Goal: Information Seeking & Learning: Learn about a topic

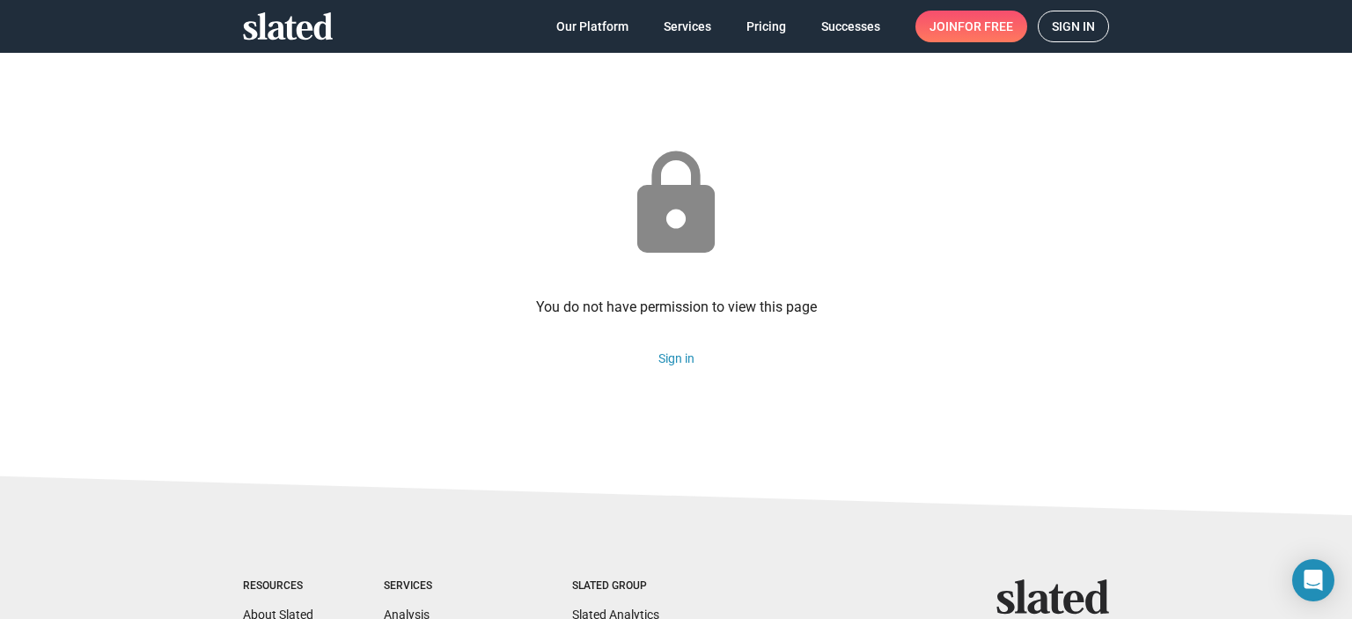
click at [1042, 33] on link "Sign in" at bounding box center [1073, 27] width 71 height 32
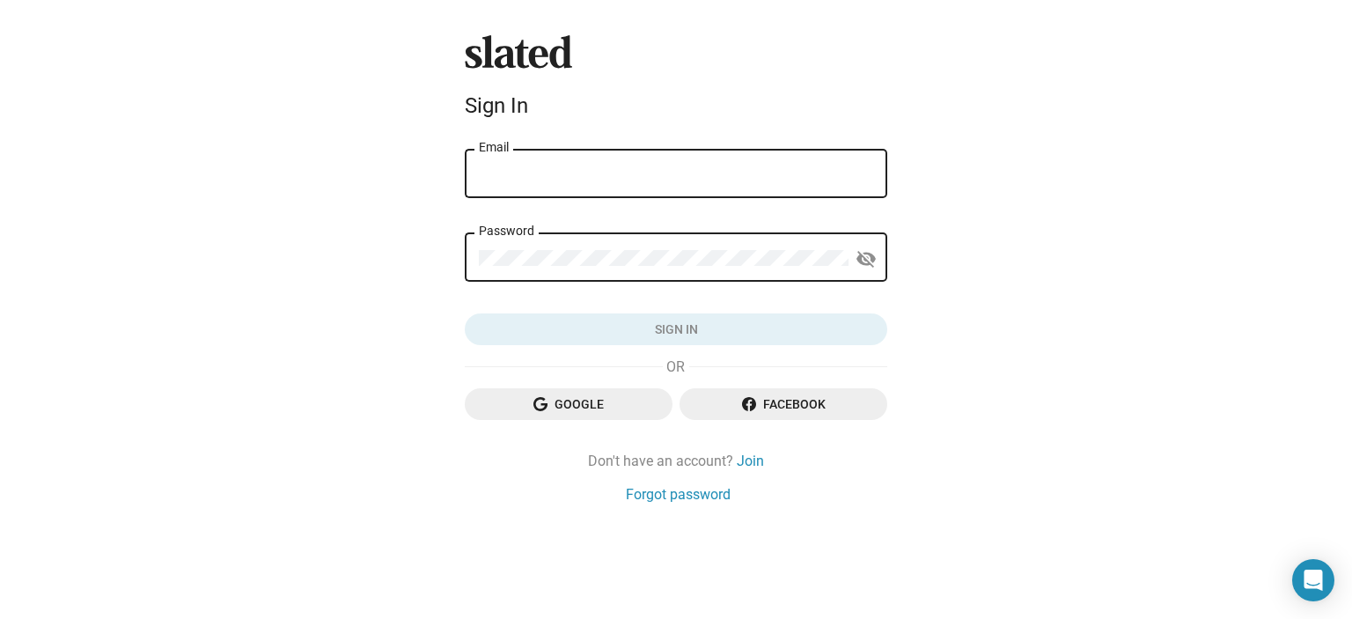
type input "mshah972@gmail.com"
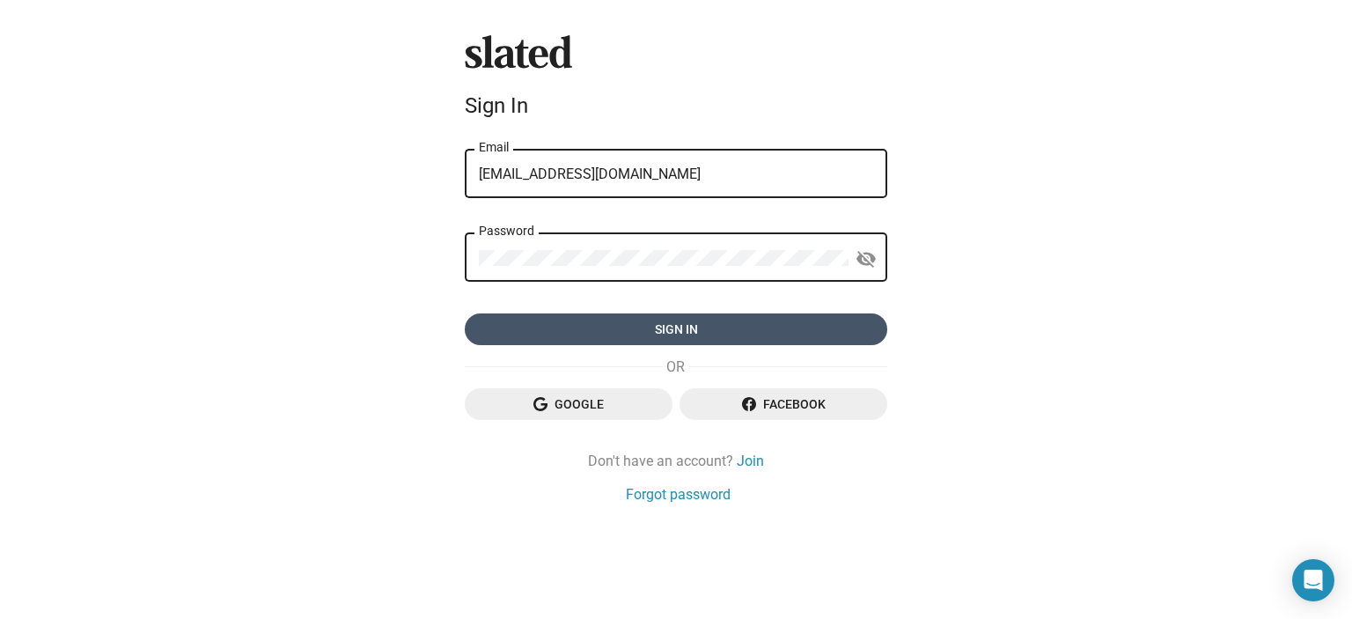
click at [520, 330] on span "Sign in" at bounding box center [676, 329] width 394 height 32
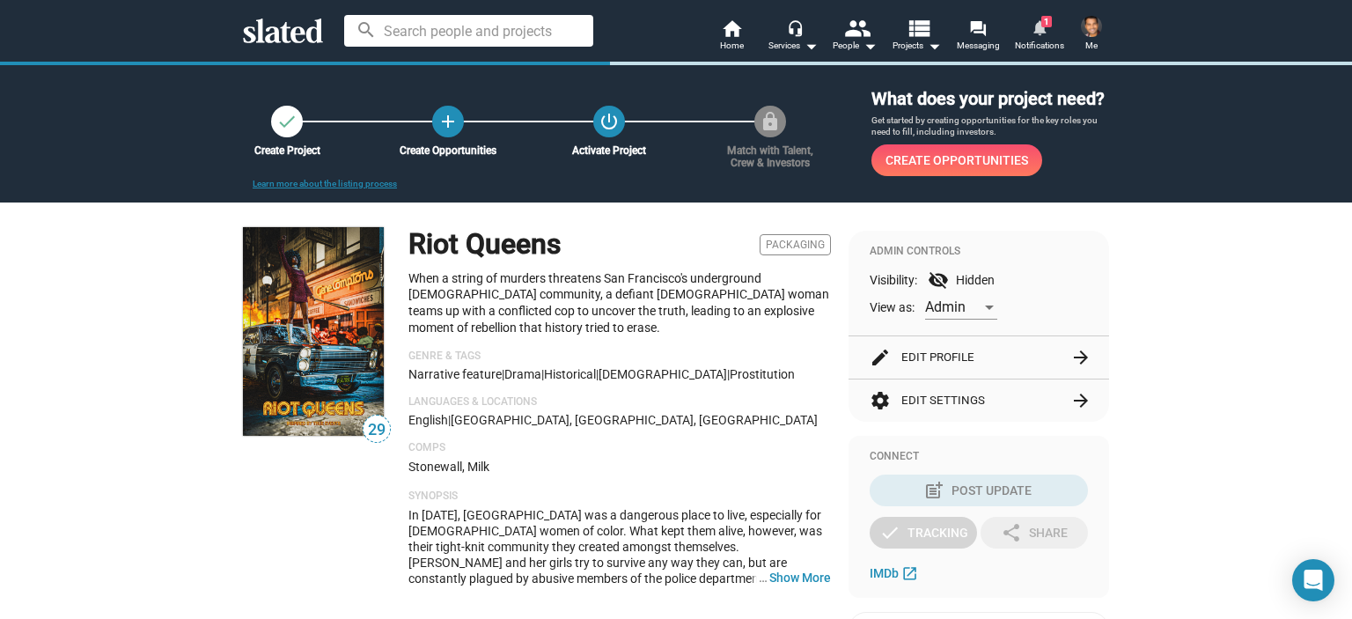
click at [1036, 24] on mat-icon "notifications" at bounding box center [1039, 26] width 17 height 17
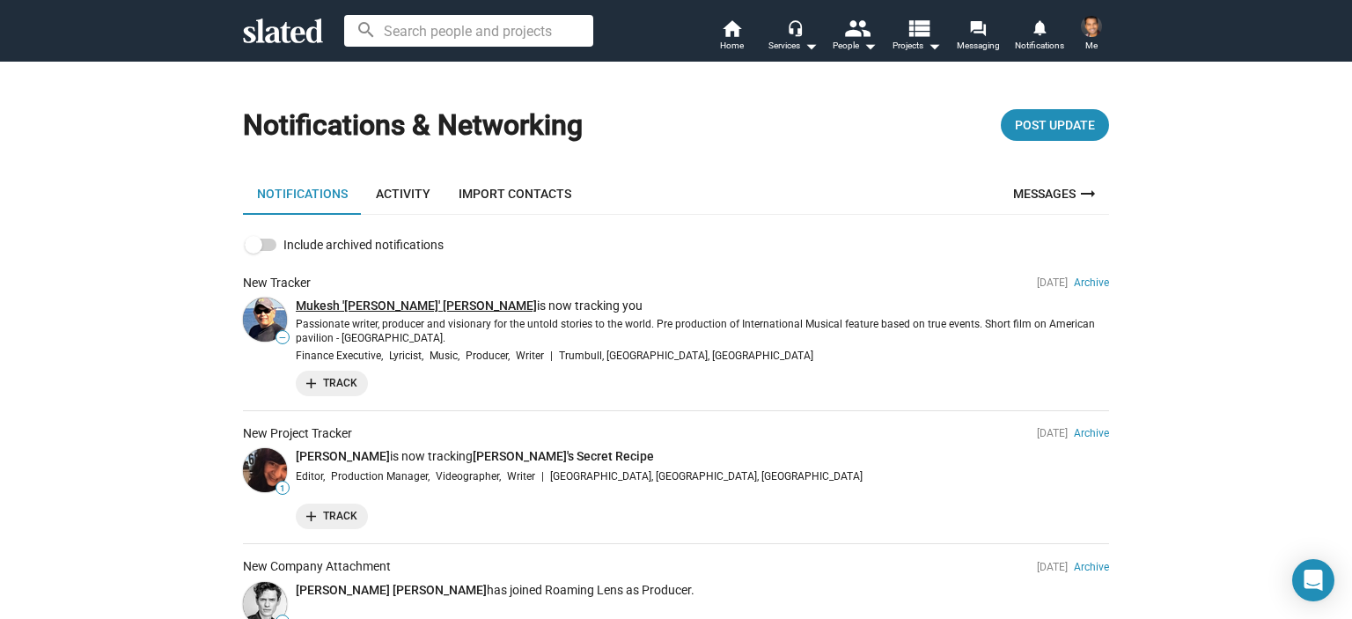
click at [349, 303] on link "Mukesh '[PERSON_NAME]' [PERSON_NAME]" at bounding box center [416, 305] width 241 height 14
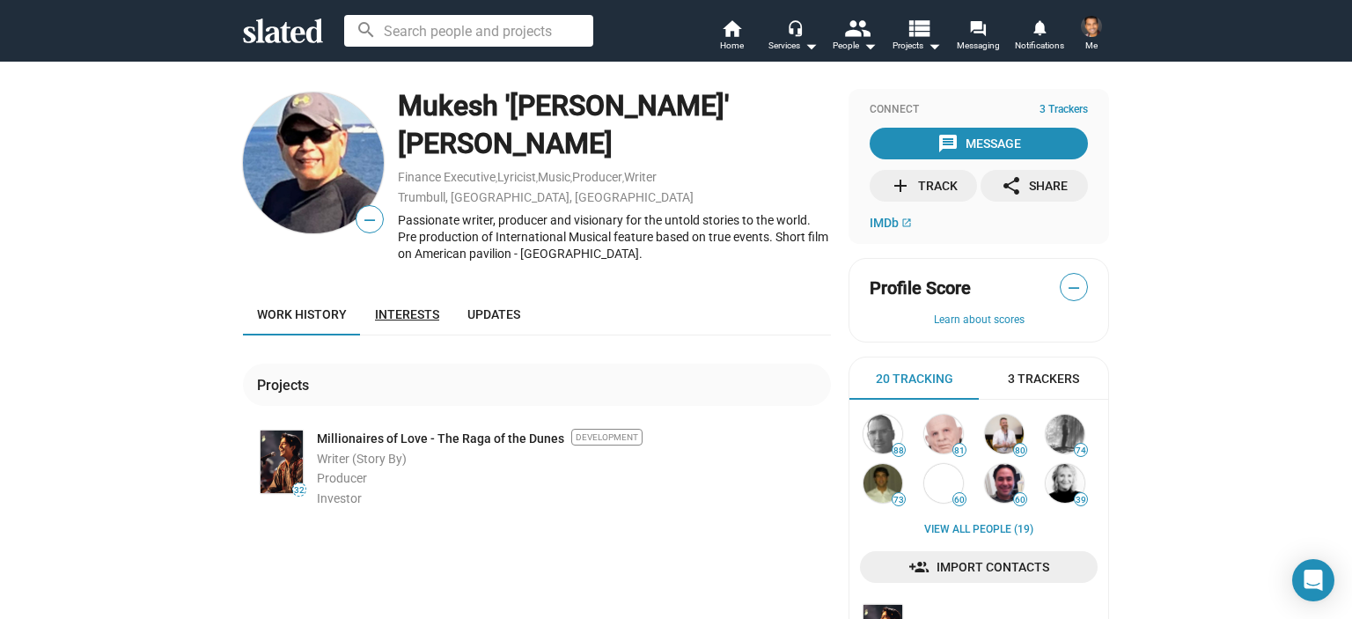
click at [383, 294] on link "Interests" at bounding box center [407, 314] width 92 height 42
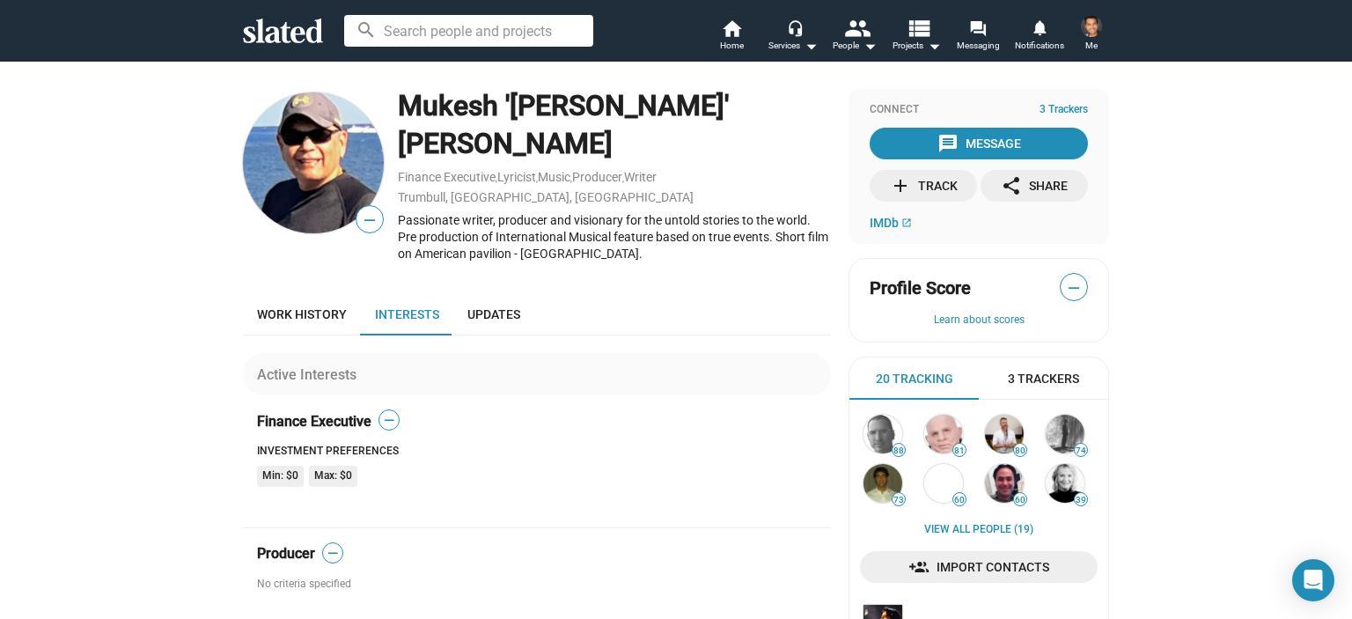
click at [508, 335] on div "Active Interests Finance Executive — Investment Preferences Min: $0 Max: $0 Pro…" at bounding box center [537, 530] width 588 height 391
click at [497, 307] on span "Updates" at bounding box center [493, 314] width 53 height 14
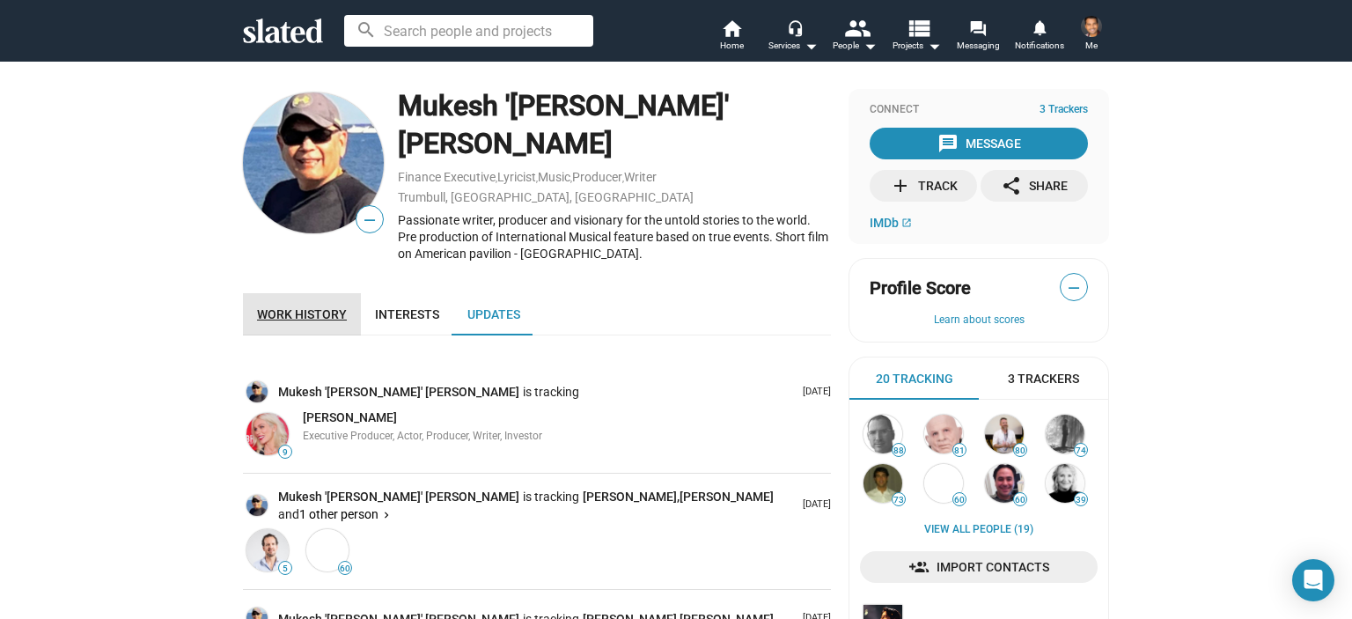
click at [328, 293] on link "Work history" at bounding box center [302, 314] width 118 height 42
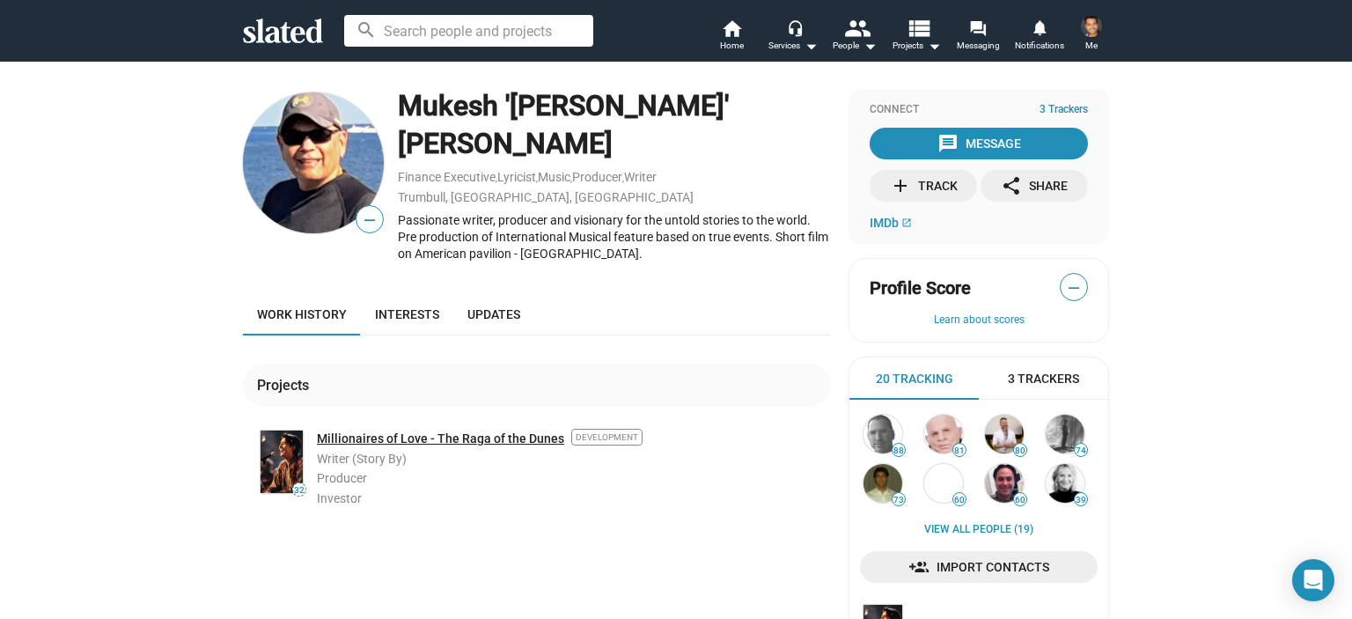
click at [362, 431] on link "Millionaires of Love - The Raga of the Dunes" at bounding box center [440, 439] width 247 height 17
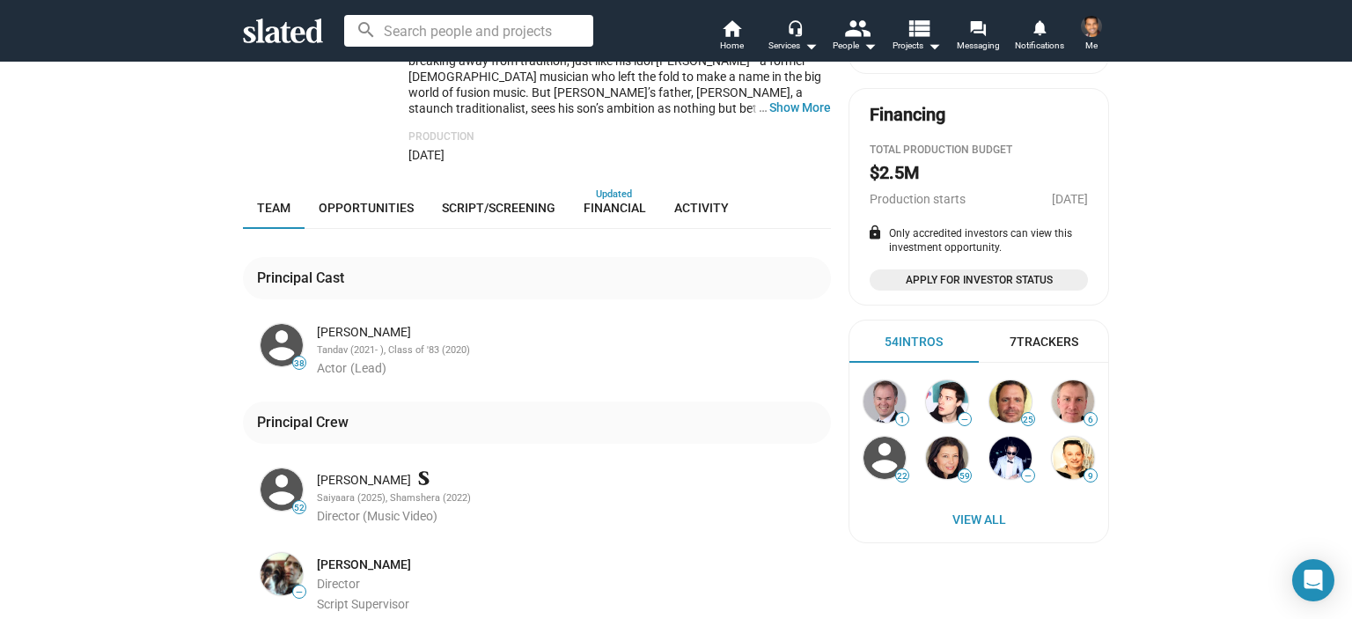
scroll to position [528, 0]
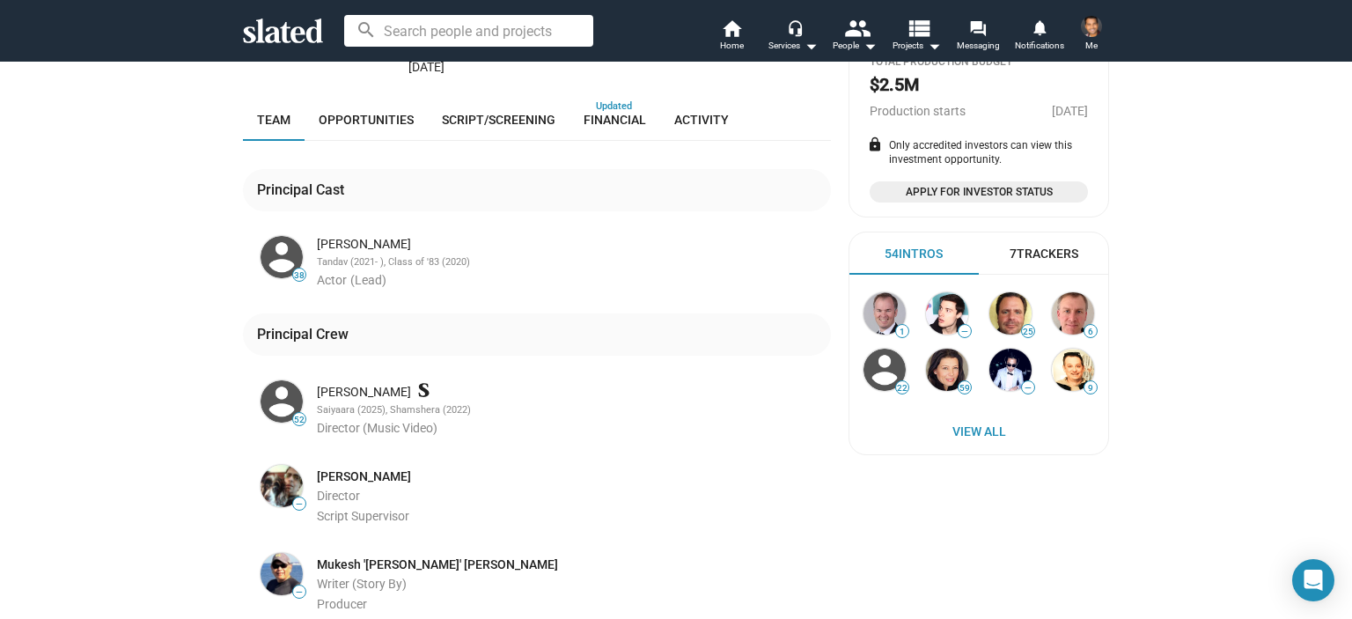
click at [354, 384] on div "Mithun Sharma" at bounding box center [572, 392] width 511 height 17
click at [282, 380] on img at bounding box center [282, 401] width 42 height 42
click at [418, 383] on icon at bounding box center [423, 390] width 11 height 14
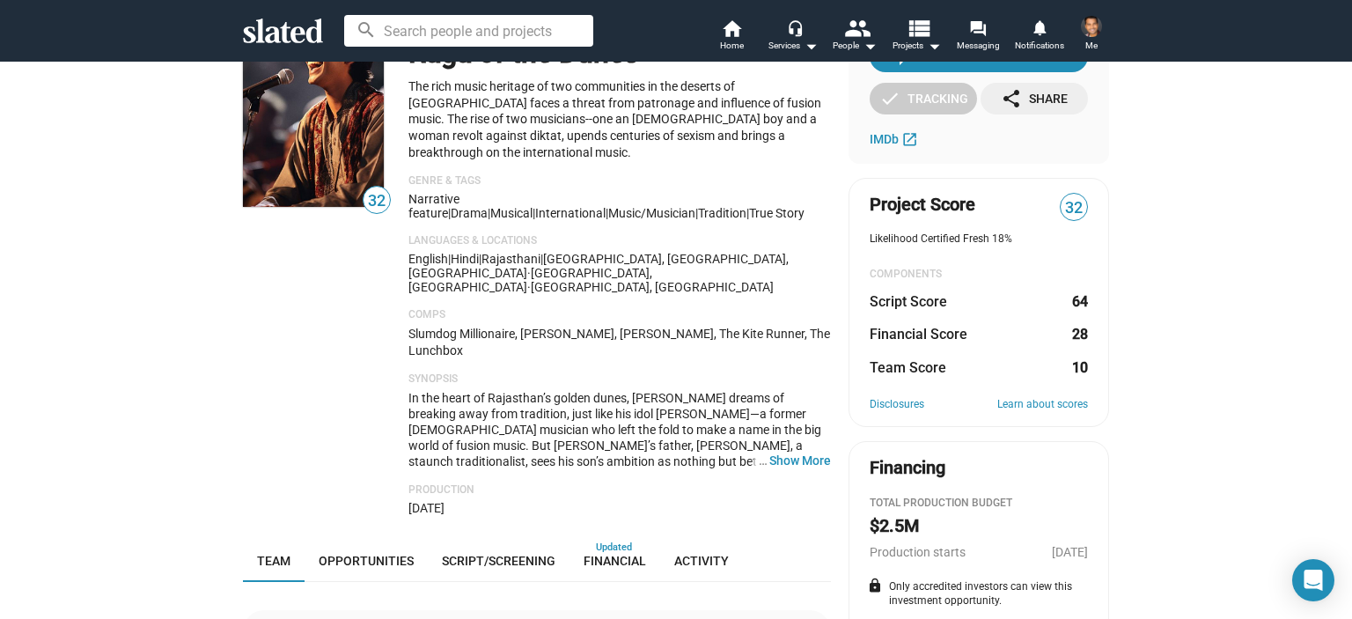
scroll to position [264, 0]
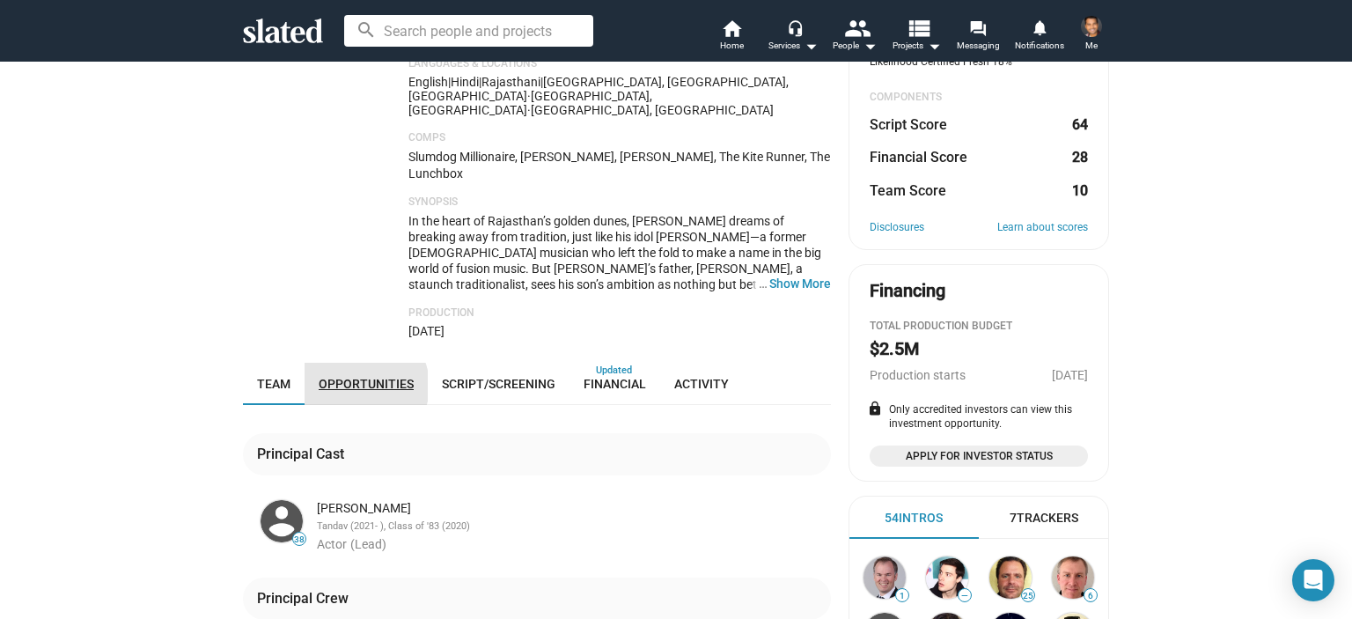
click at [353, 377] on span "Opportunities" at bounding box center [366, 384] width 95 height 14
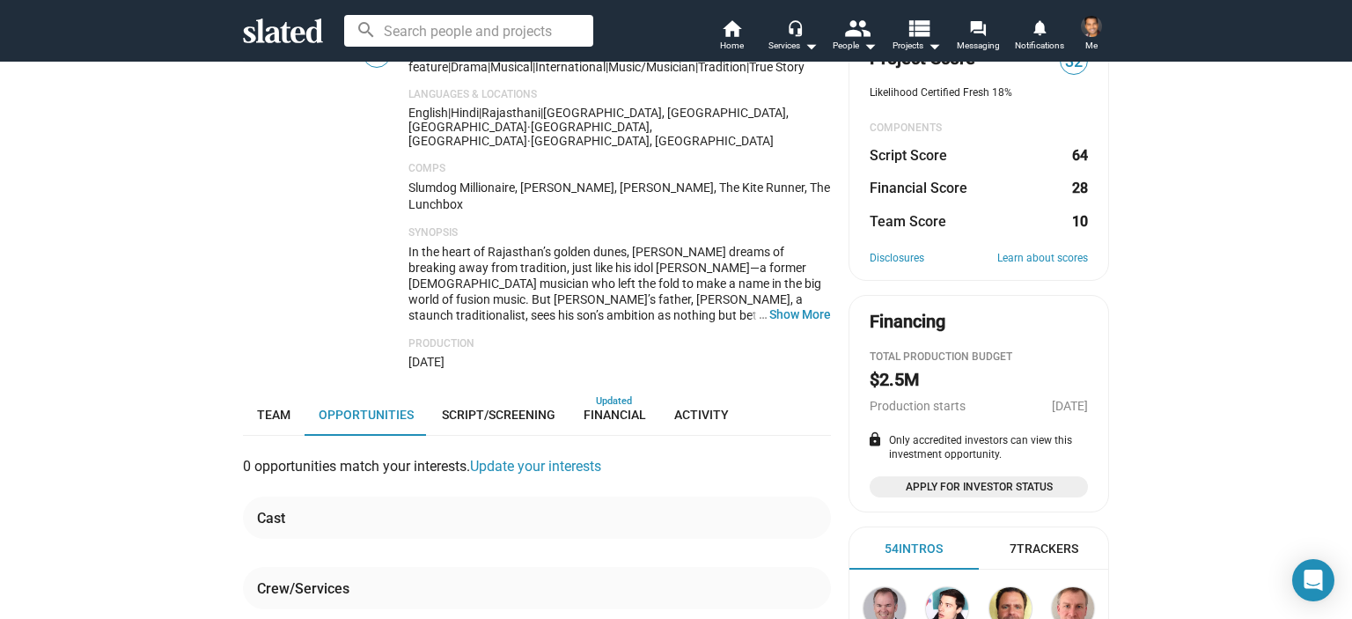
scroll to position [352, 0]
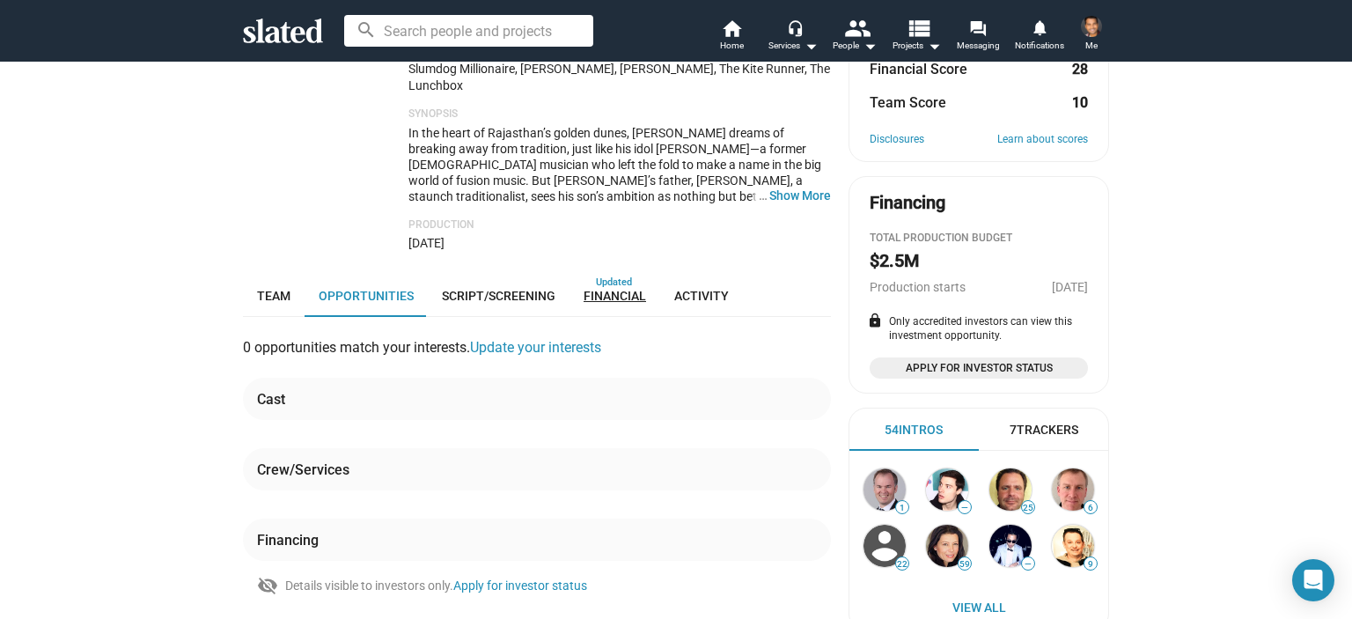
click at [630, 275] on link "Financial" at bounding box center [615, 296] width 91 height 42
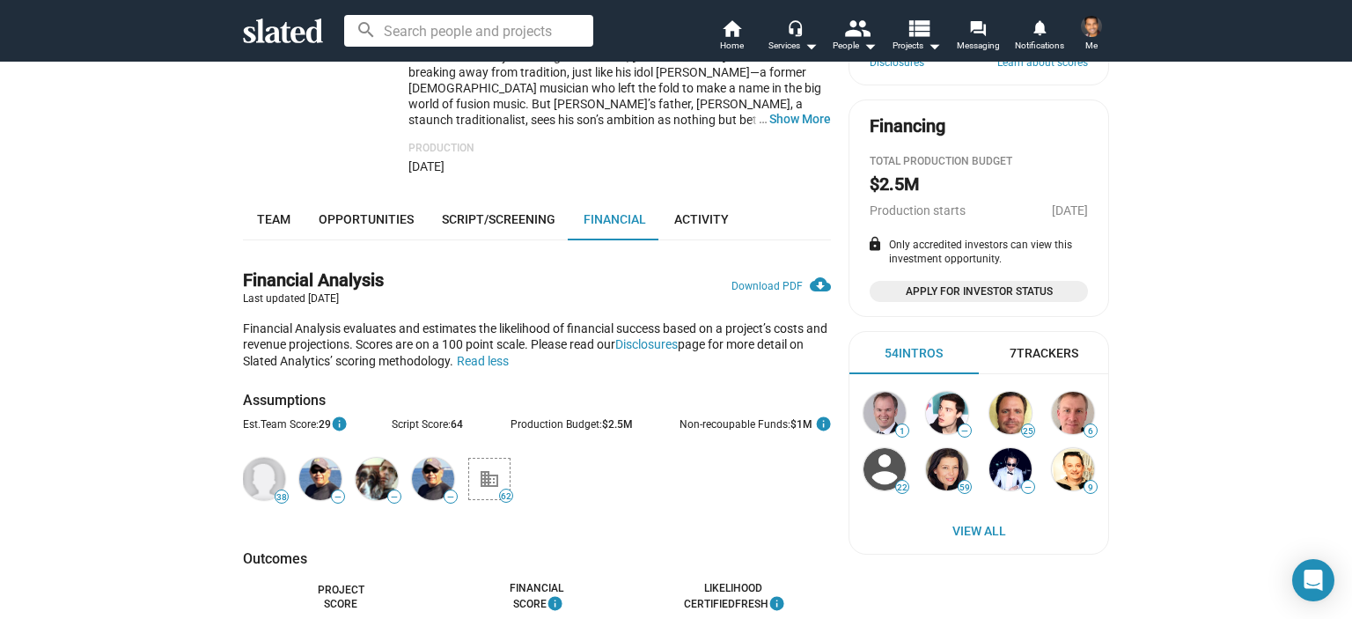
scroll to position [440, 0]
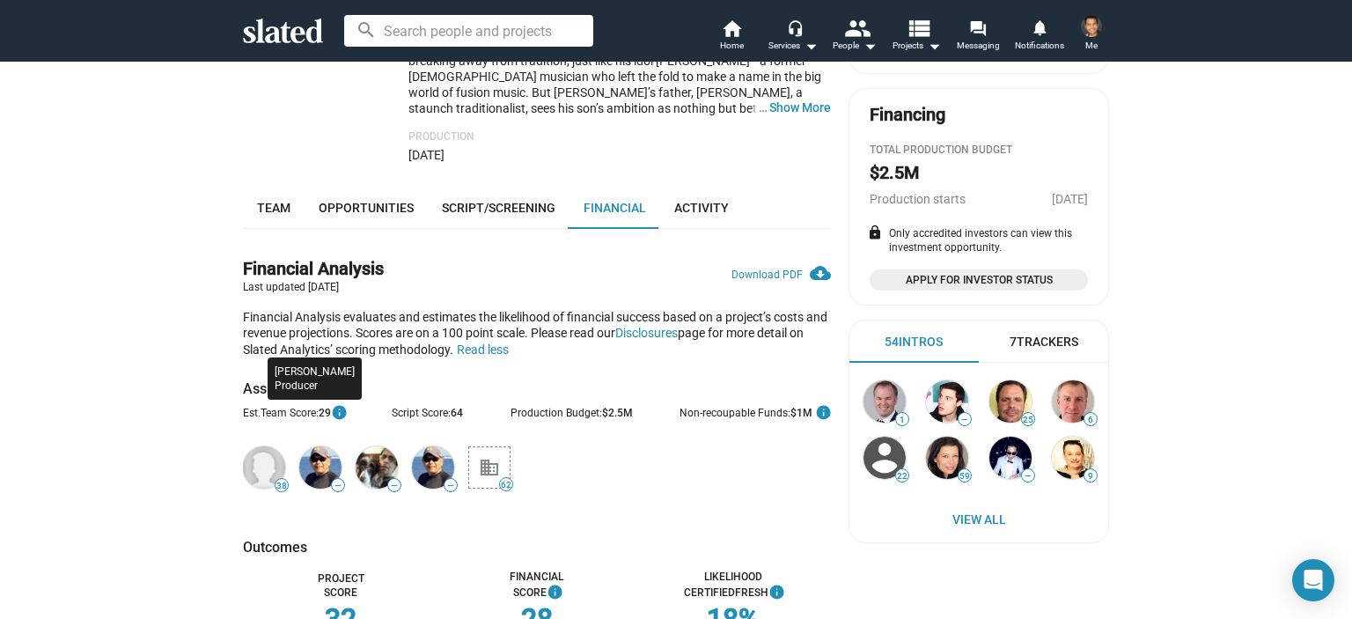
click at [303, 446] on img at bounding box center [320, 467] width 42 height 42
click at [332, 481] on span "—" at bounding box center [338, 486] width 12 height 10
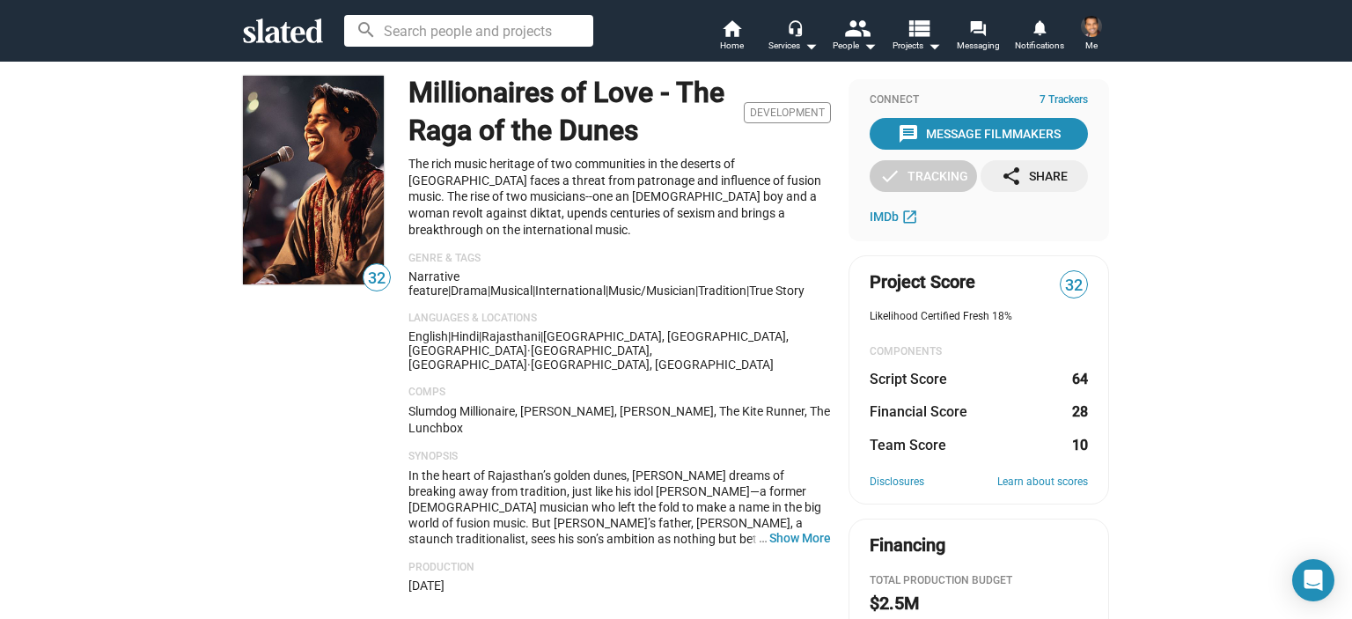
scroll to position [0, 0]
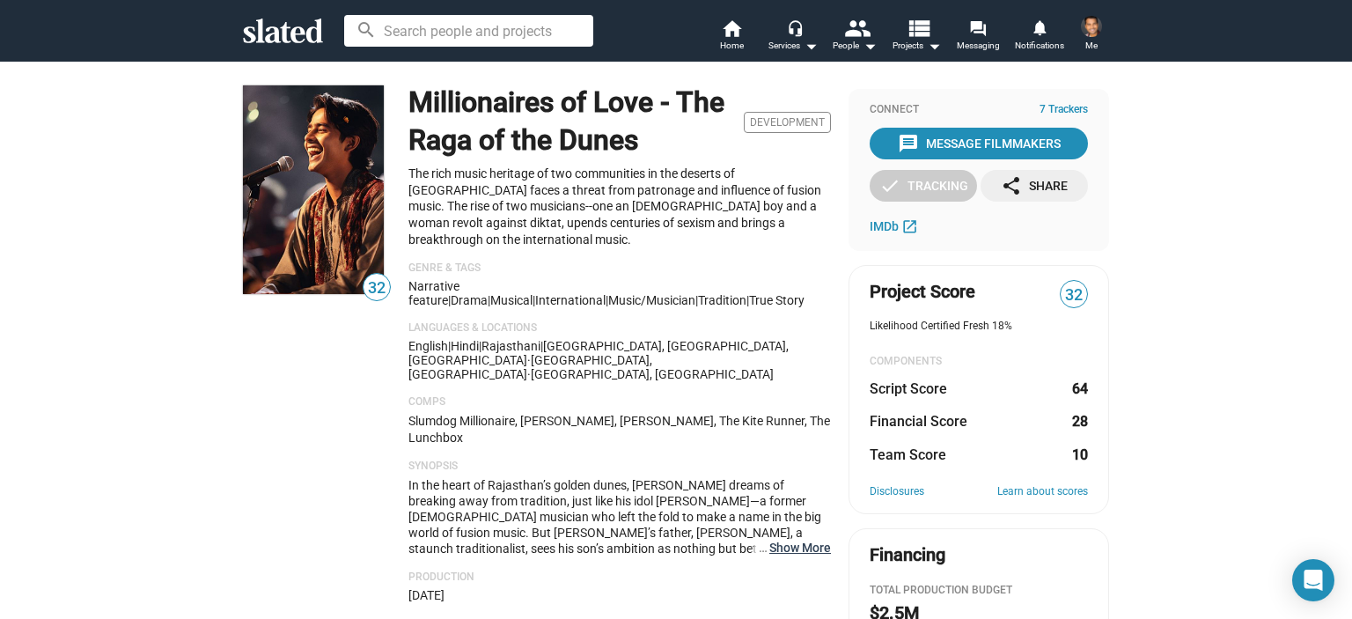
click at [785, 540] on button "… Show More" at bounding box center [800, 548] width 62 height 16
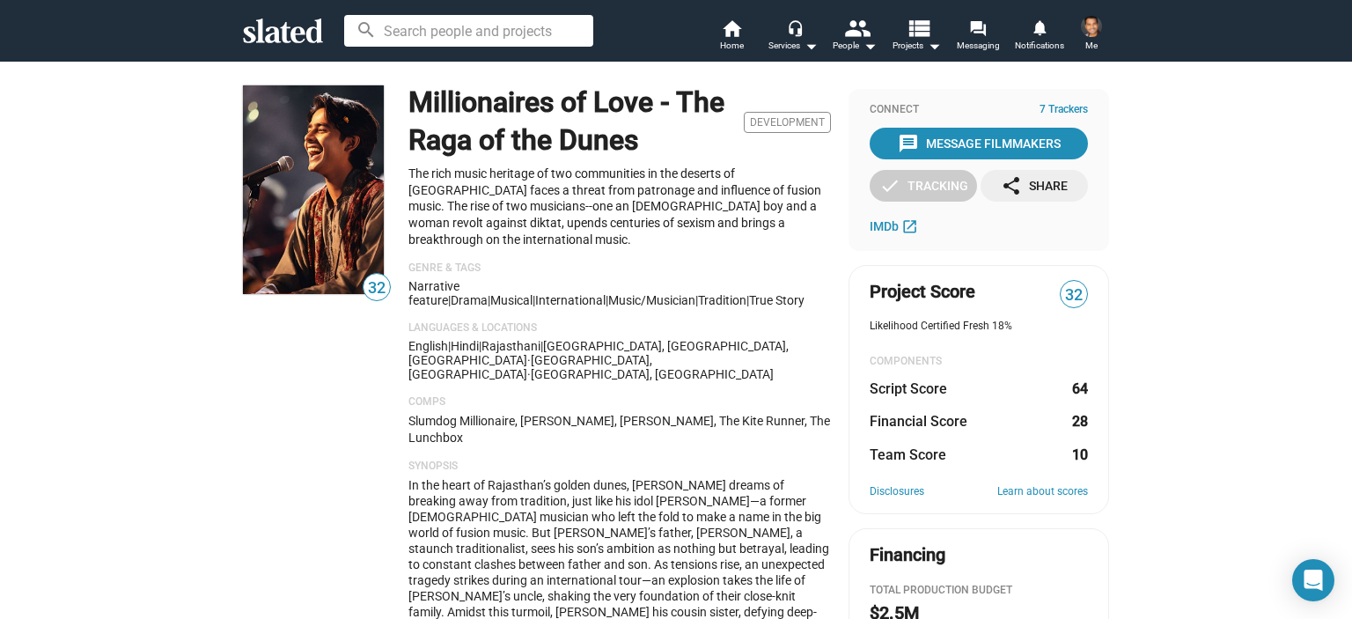
click at [902, 241] on div "Connect 7 Trackers message Message Filmmakers check Tracking share Share IMDb o…" at bounding box center [979, 170] width 261 height 162
click at [874, 232] on span "IMDb" at bounding box center [884, 226] width 29 height 14
